Goal: Information Seeking & Learning: Compare options

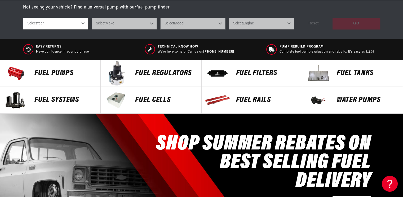
scroll to position [0, 336]
click at [241, 75] on p "FUEL FILTERS" at bounding box center [266, 73] width 61 height 8
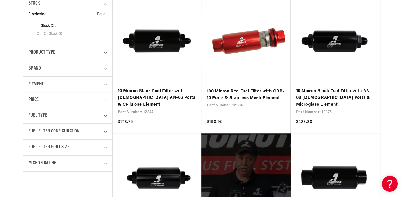
scroll to position [149, 0]
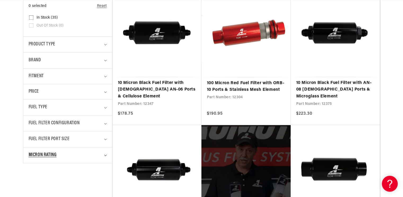
click at [50, 157] on span "Micron Rating" at bounding box center [43, 155] width 28 height 8
click at [43, 175] on span "10 Micron (16)" at bounding box center [48, 177] width 23 height 5
click at [33, 176] on input "10 Micron (16) 10 Micron (16 products)" at bounding box center [31, 178] width 4 height 4
checkbox input "true"
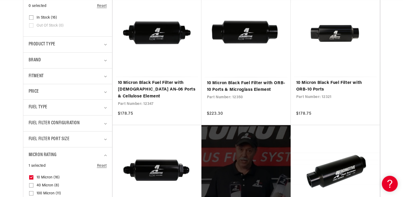
click at [58, 79] on div "Fitment" at bounding box center [66, 76] width 74 height 8
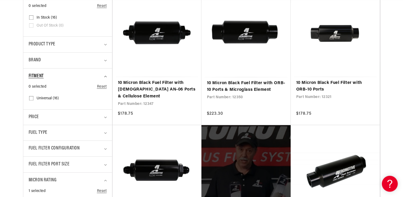
scroll to position [0, 673]
click at [58, 79] on div "Fitment" at bounding box center [66, 76] width 74 height 8
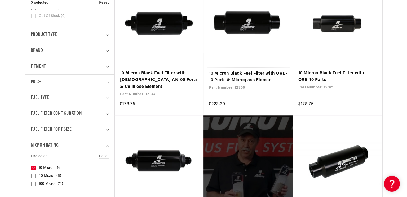
scroll to position [159, 0]
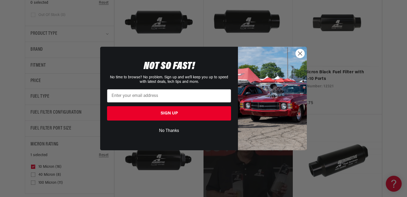
click at [173, 131] on button "No Thanks" at bounding box center [169, 131] width 124 height 10
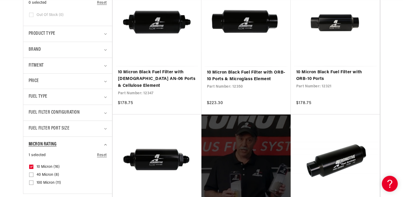
scroll to position [0, 1009]
click at [104, 145] on icon "Micron Rating (1 selected)" at bounding box center [105, 145] width 3 height 2
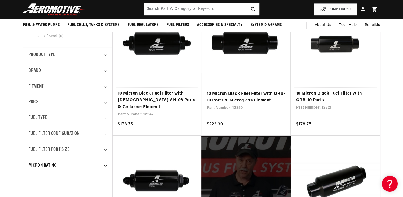
scroll to position [127, 0]
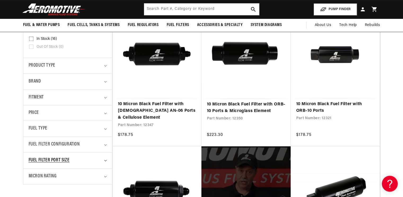
click at [65, 160] on span "Fuel Filter Port Size" at bounding box center [49, 160] width 41 height 8
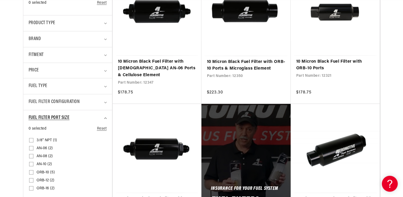
scroll to position [0, 0]
click at [31, 149] on input "AN-06 (2) AN-06 (2 products)" at bounding box center [31, 149] width 4 height 4
click at [30, 147] on input "AN-06 (2) AN-06 (2 products)" at bounding box center [31, 149] width 4 height 4
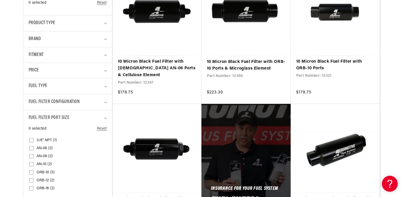
checkbox input "true"
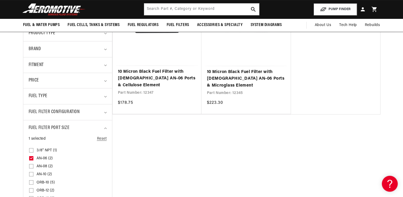
scroll to position [0, 381]
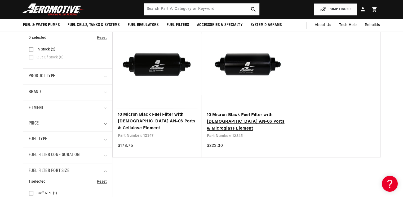
click at [238, 112] on link "10 Micron Black Fuel Filter with Male AN-06 Ports & Microglass Element" at bounding box center [246, 122] width 79 height 20
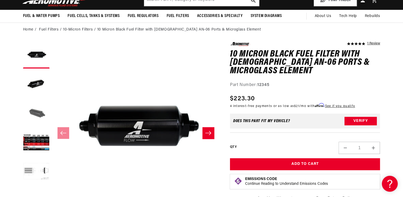
click at [45, 112] on button "Load image 3 in gallery view" at bounding box center [36, 113] width 27 height 27
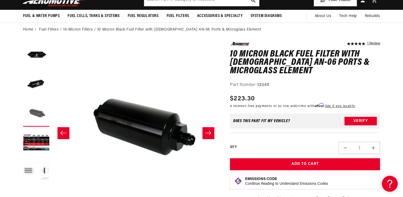
scroll to position [0, 335]
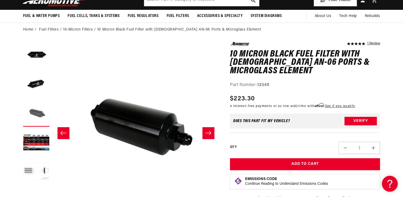
click at [45, 112] on button "Load image 3 in gallery view" at bounding box center [36, 113] width 27 height 27
click at [207, 136] on button "Slide right" at bounding box center [209, 133] width 12 height 12
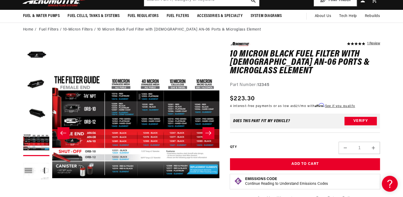
click at [207, 136] on button "Slide right" at bounding box center [209, 133] width 12 height 12
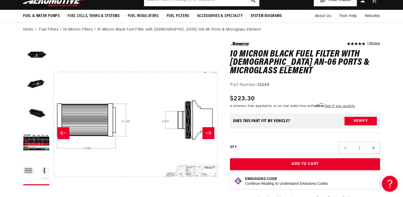
scroll to position [0, 673]
click at [207, 136] on button "Slide right" at bounding box center [209, 133] width 12 height 12
drag, startPoint x: 271, startPoint y: 84, endPoint x: 258, endPoint y: 84, distance: 13.3
click at [258, 84] on div "Part Number: 12345" at bounding box center [305, 85] width 150 height 7
copy strong "12345"
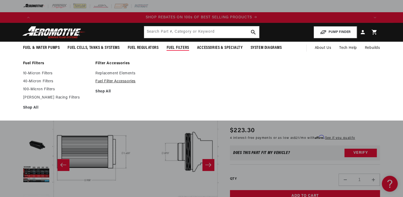
click at [128, 80] on link "Fuel Filter Accessories" at bounding box center [128, 81] width 67 height 5
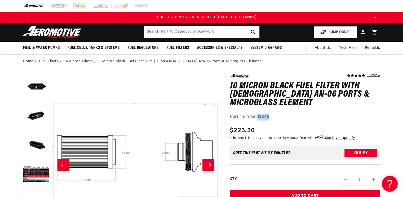
scroll to position [0, 1009]
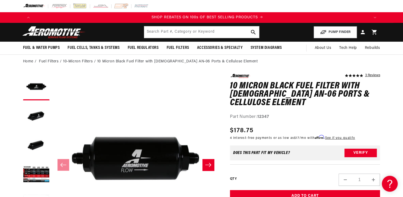
scroll to position [0, 673]
click at [209, 167] on icon "Slide right" at bounding box center [208, 164] width 6 height 5
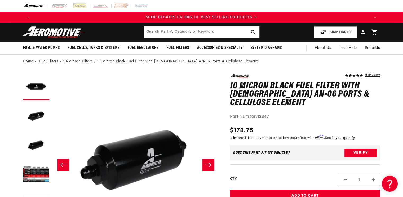
click at [209, 167] on icon "Slide right" at bounding box center [208, 164] width 6 height 5
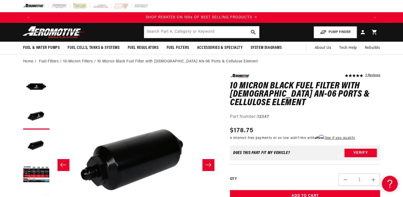
click at [209, 167] on icon "Slide right" at bounding box center [208, 164] width 6 height 5
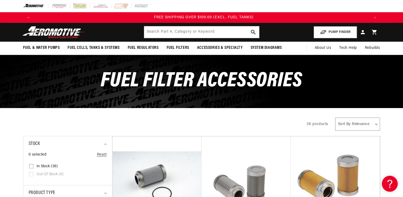
scroll to position [0, 1009]
